Goal: Browse casually

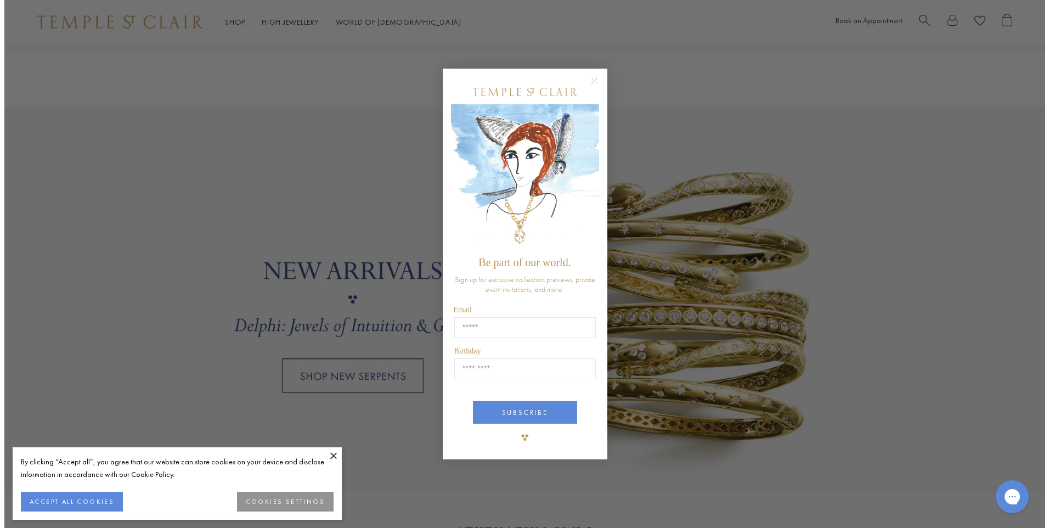
scroll to position [881, 0]
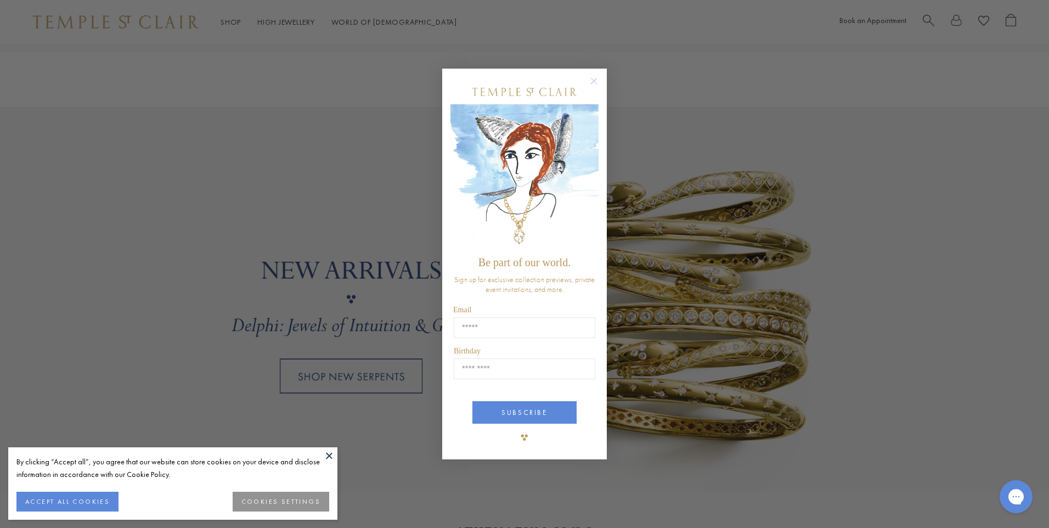
click at [593, 82] on circle "Close dialog" at bounding box center [594, 81] width 13 height 13
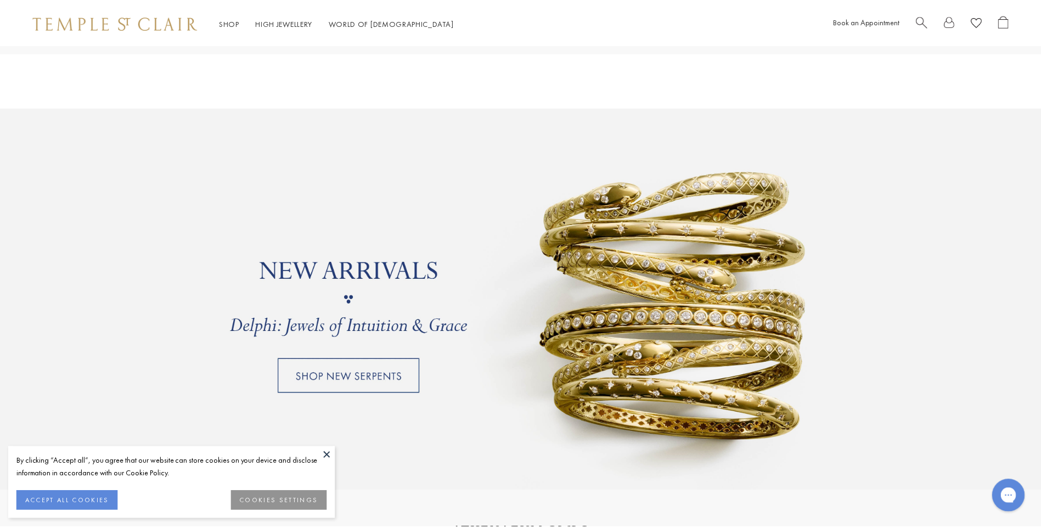
scroll to position [878, 0]
click at [325, 454] on button at bounding box center [329, 455] width 16 height 16
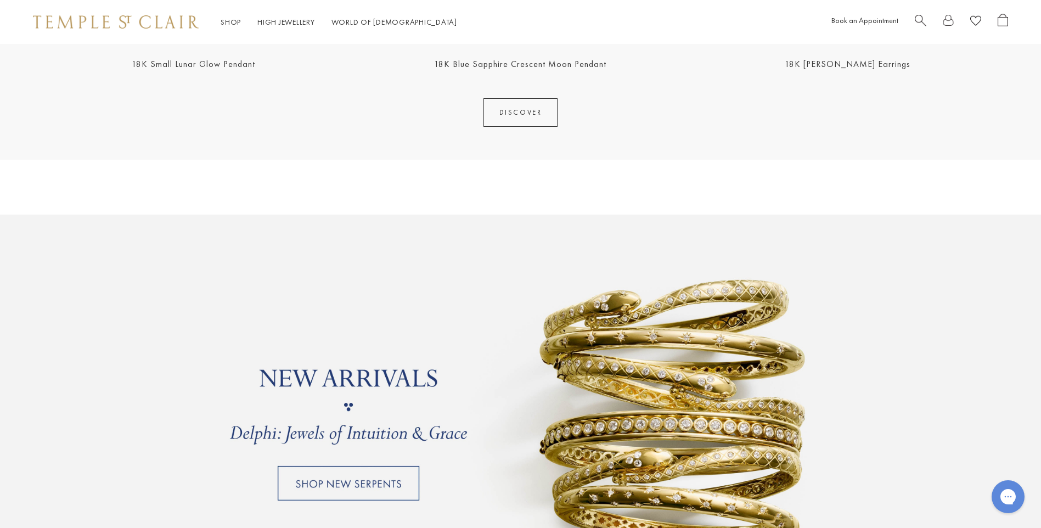
scroll to position [768, 0]
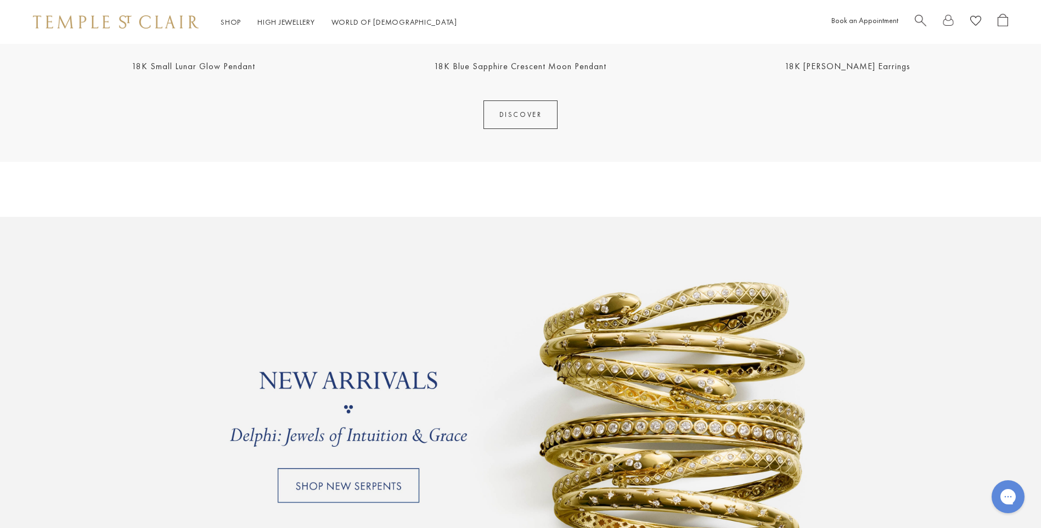
click at [370, 476] on link at bounding box center [520, 409] width 1041 height 384
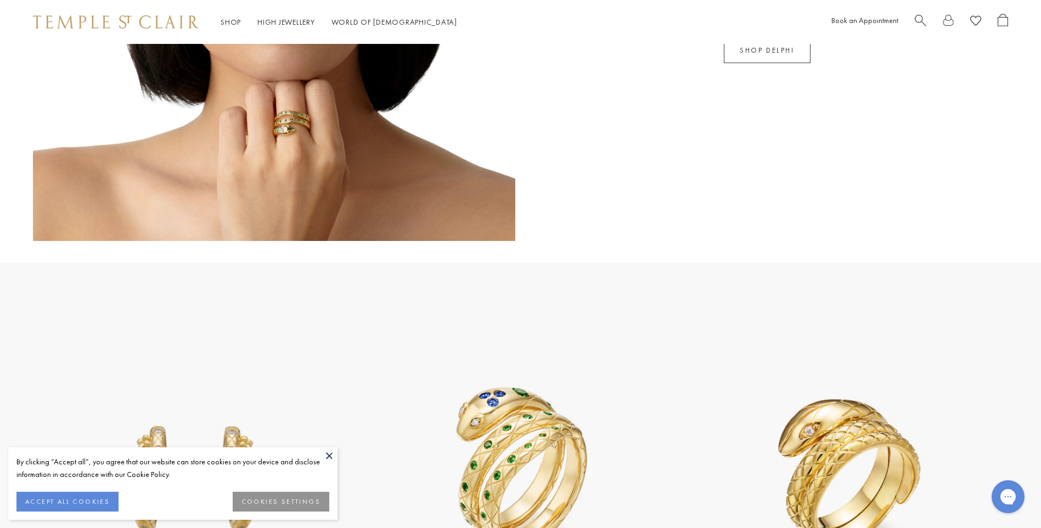
scroll to position [1097, 0]
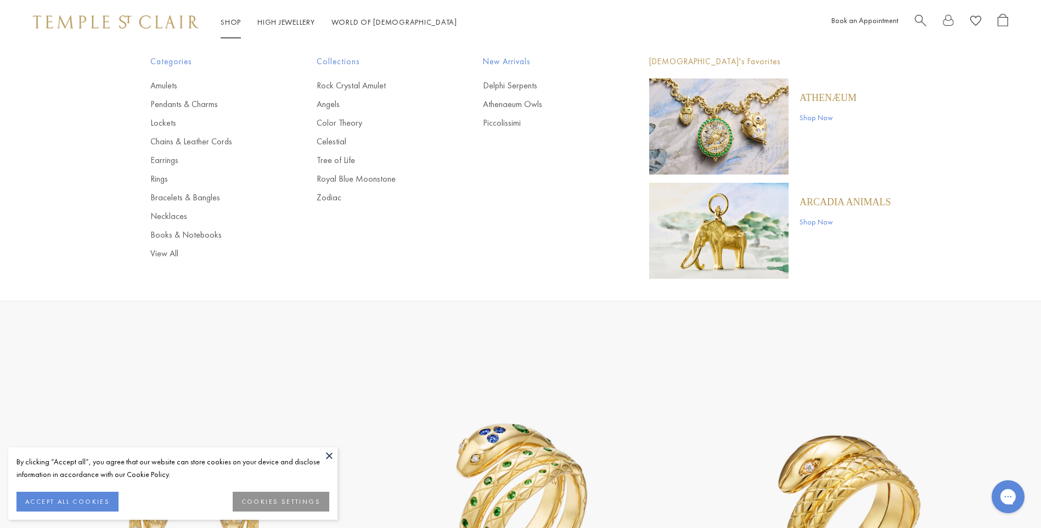
click at [521, 64] on span "New Arrivals" at bounding box center [544, 62] width 122 height 14
click at [526, 67] on span "New Arrivals" at bounding box center [544, 62] width 122 height 14
click at [354, 126] on link "Color Theory" at bounding box center [378, 123] width 122 height 12
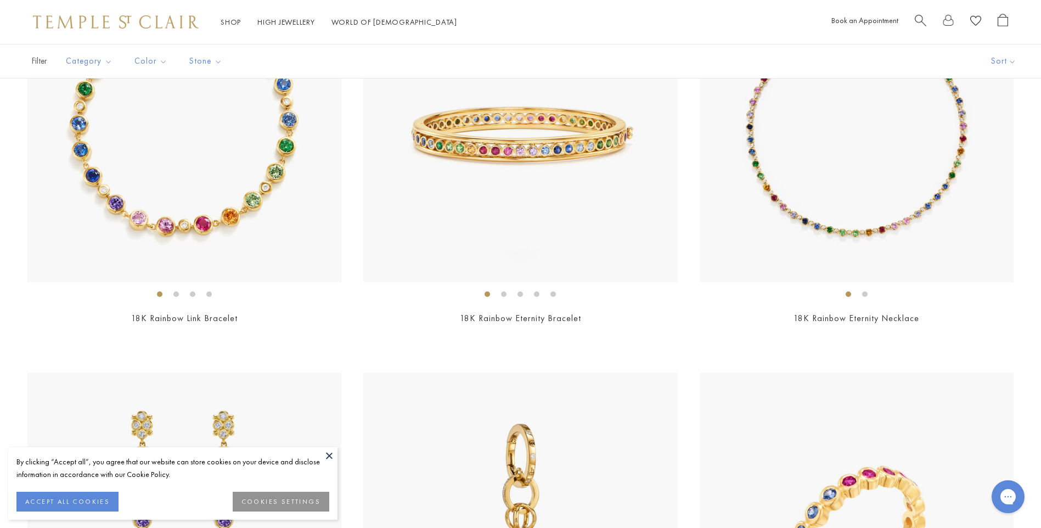
scroll to position [439, 0]
click at [329, 456] on button at bounding box center [329, 455] width 16 height 16
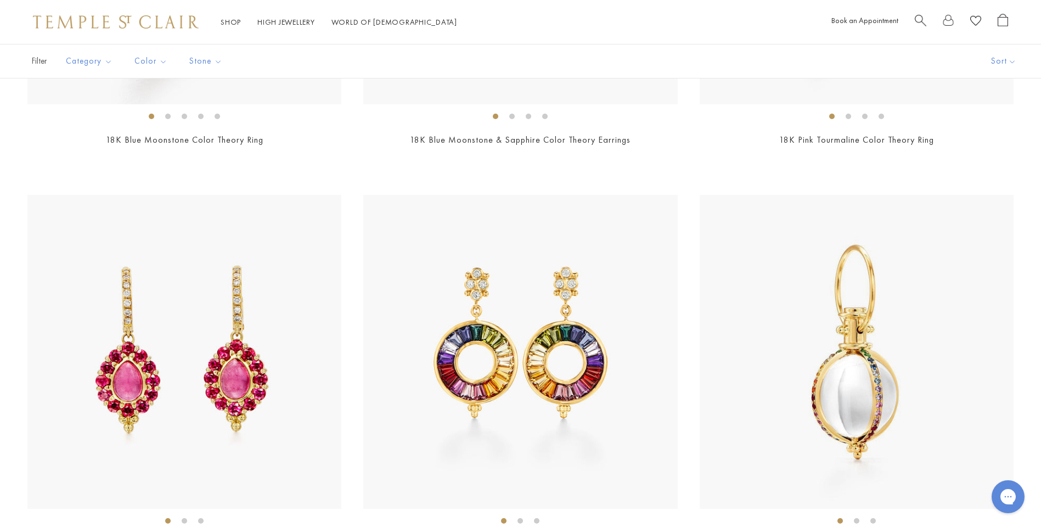
scroll to position [1207, 0]
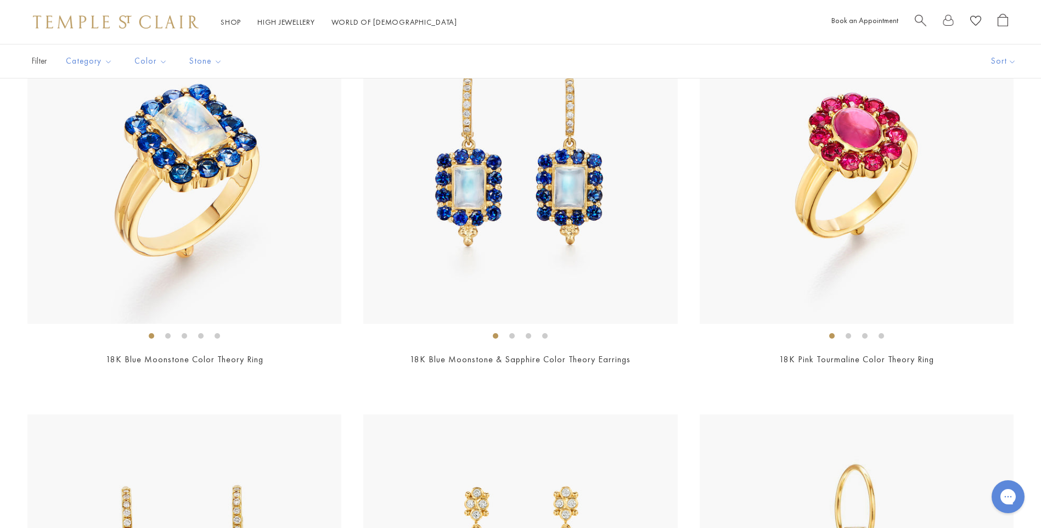
click at [168, 337] on li at bounding box center [167, 335] width 5 height 5
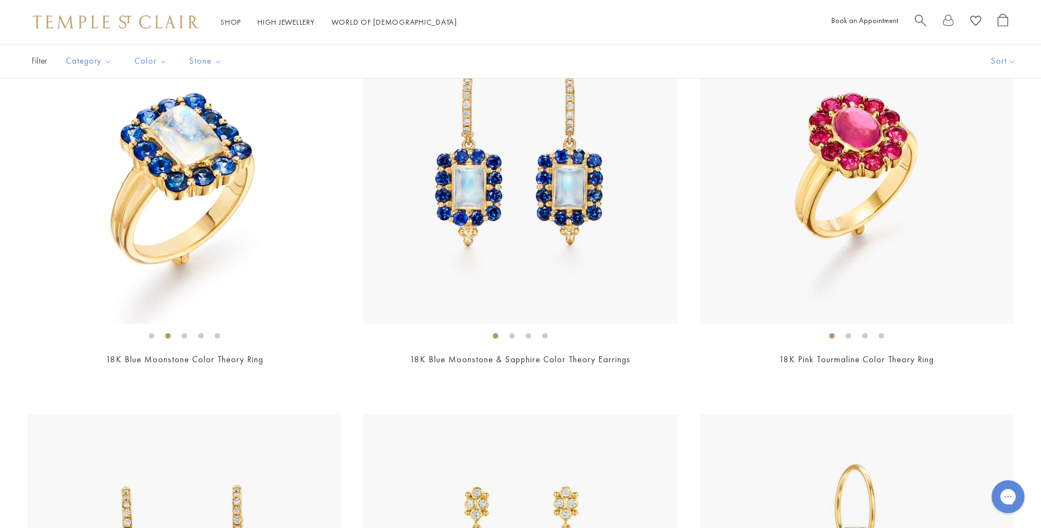
click at [185, 334] on li at bounding box center [184, 335] width 5 height 5
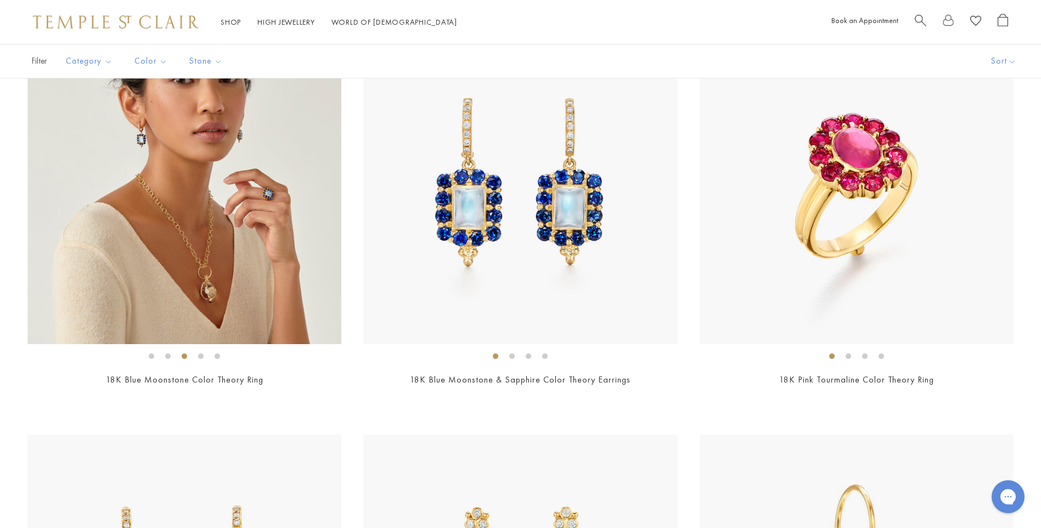
scroll to position [1042, 0]
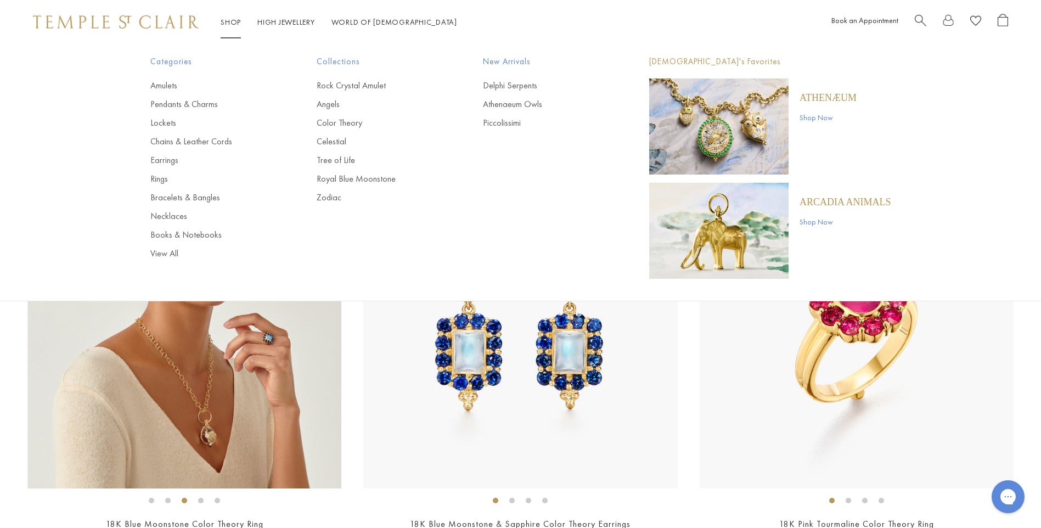
click at [236, 23] on link "Shop Shop" at bounding box center [231, 22] width 20 height 10
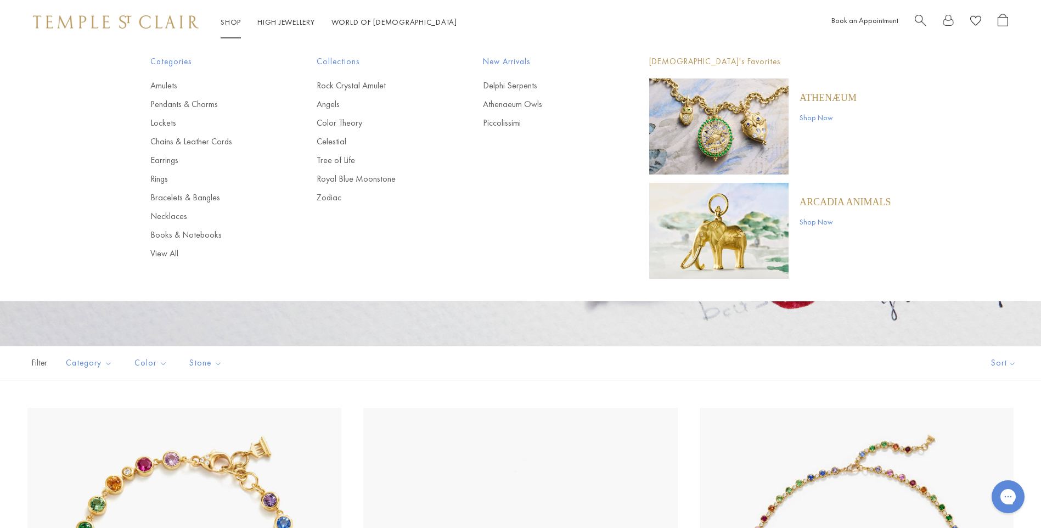
click at [231, 20] on link "Shop Shop" at bounding box center [231, 22] width 20 height 10
click at [341, 140] on link "Celestial" at bounding box center [378, 142] width 122 height 12
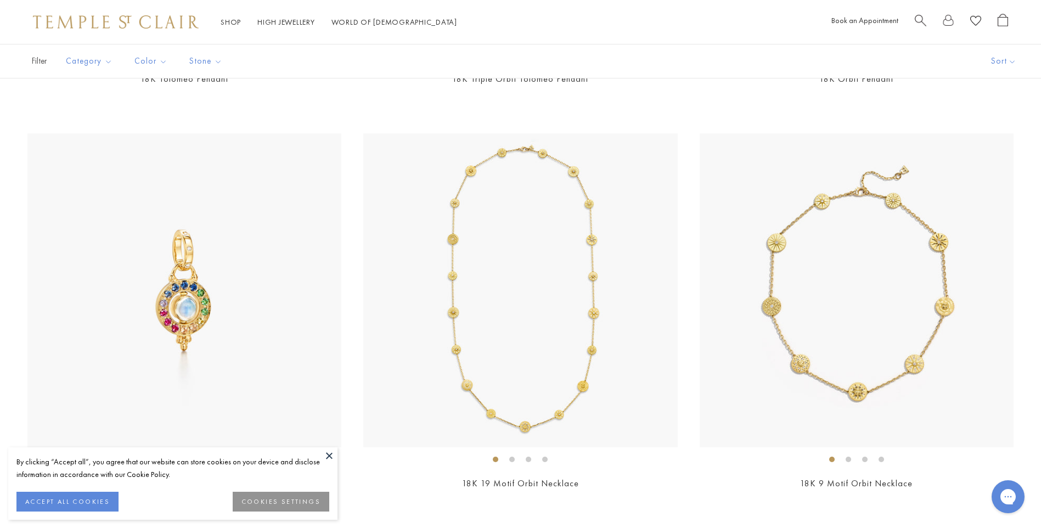
scroll to position [2414, 0]
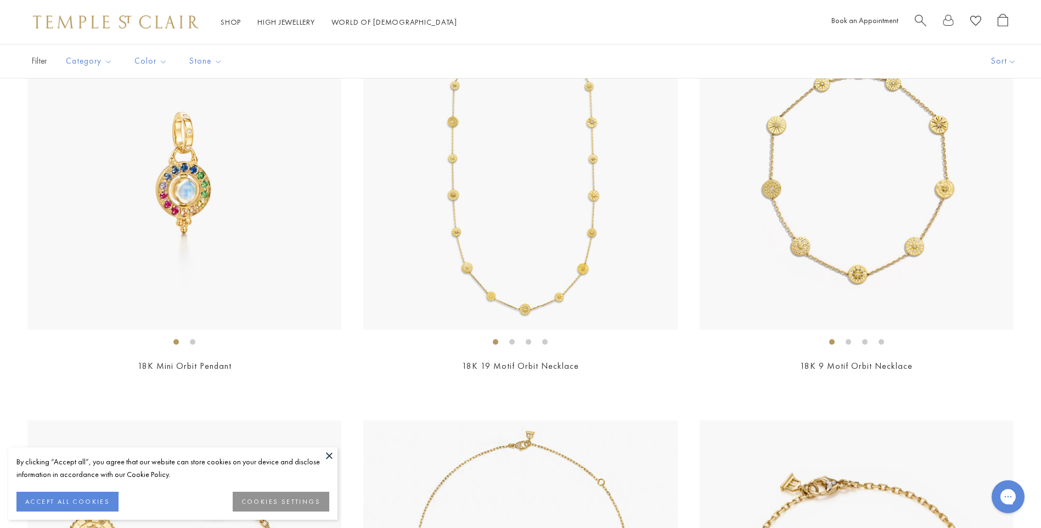
click at [112, 26] on img at bounding box center [116, 21] width 166 height 13
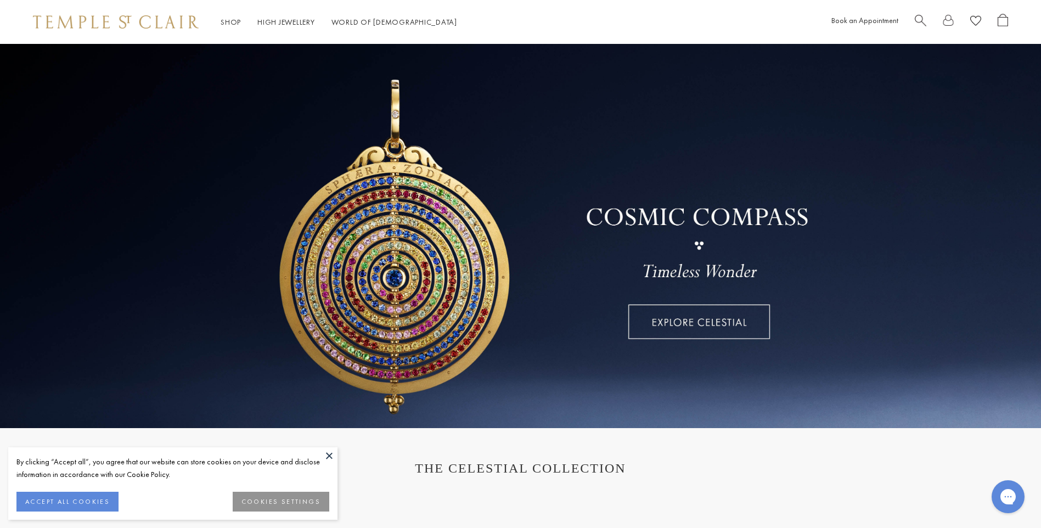
click at [718, 329] on link at bounding box center [520, 236] width 1041 height 384
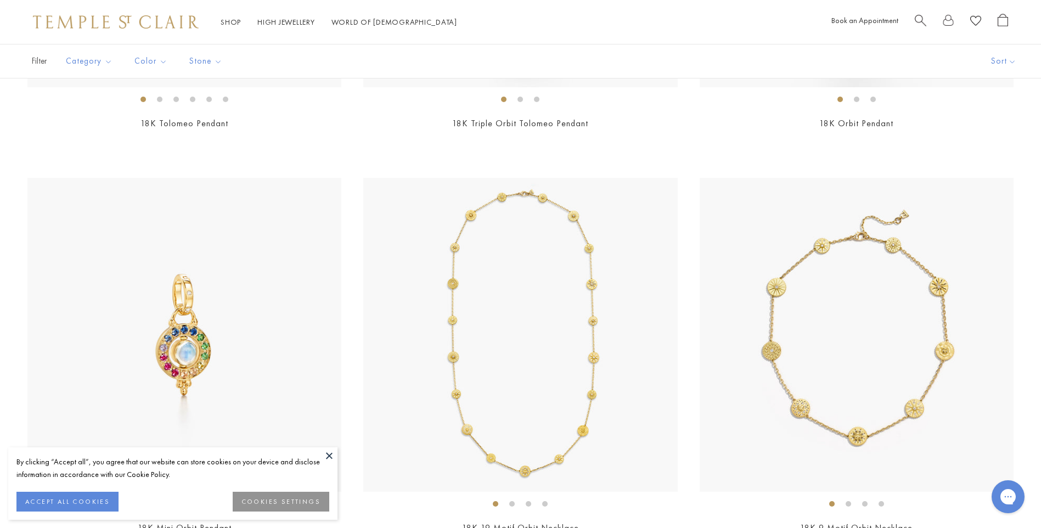
scroll to position [2359, 0]
